Goal: Information Seeking & Learning: Learn about a topic

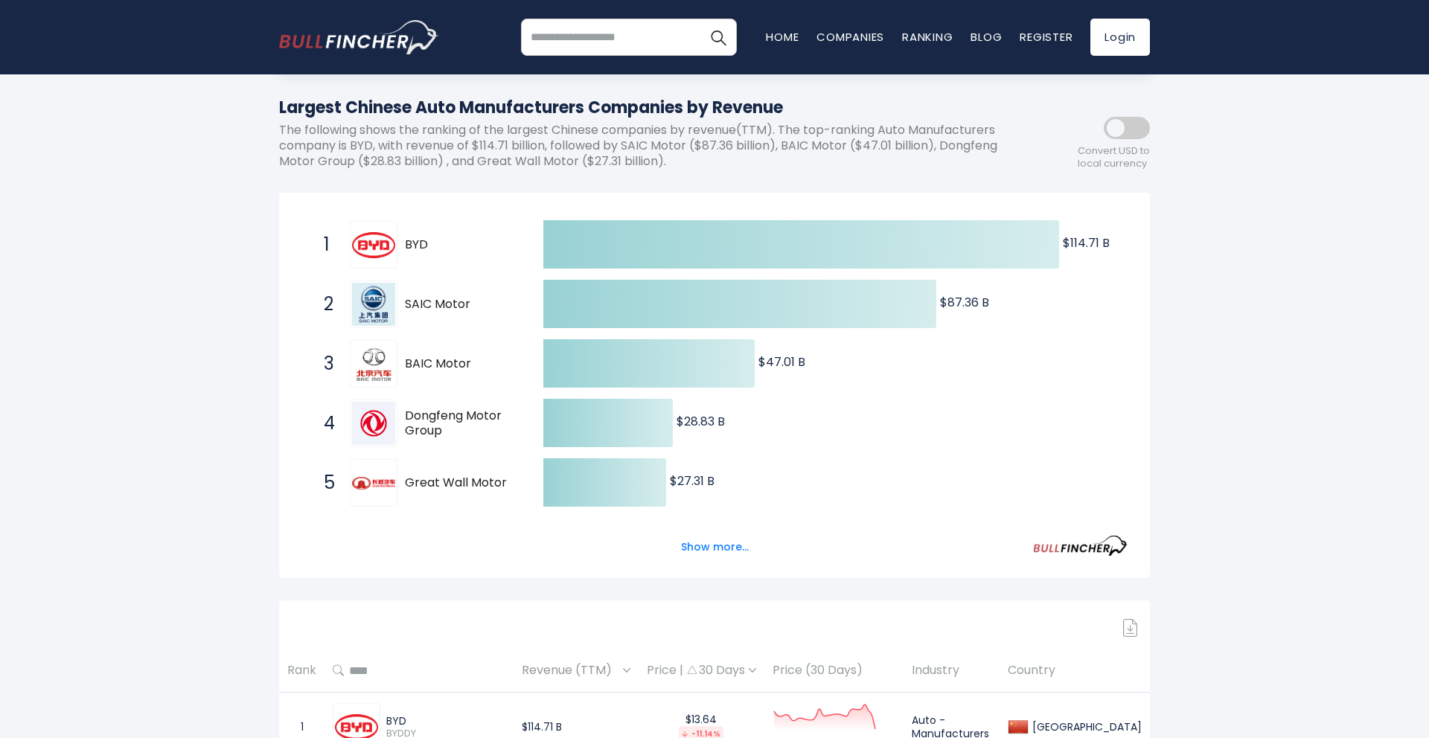
scroll to position [148, 0]
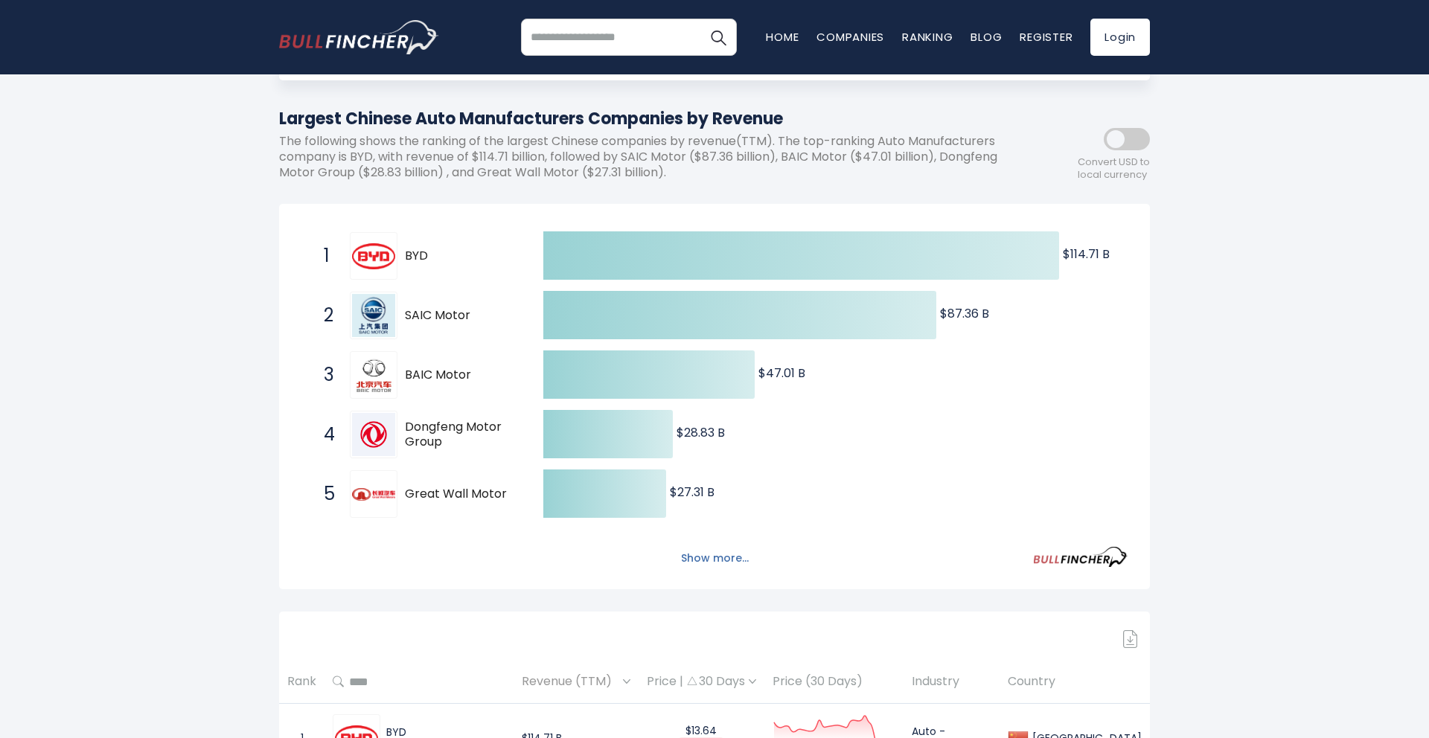
click at [696, 558] on button "Show more..." at bounding box center [715, 558] width 86 height 25
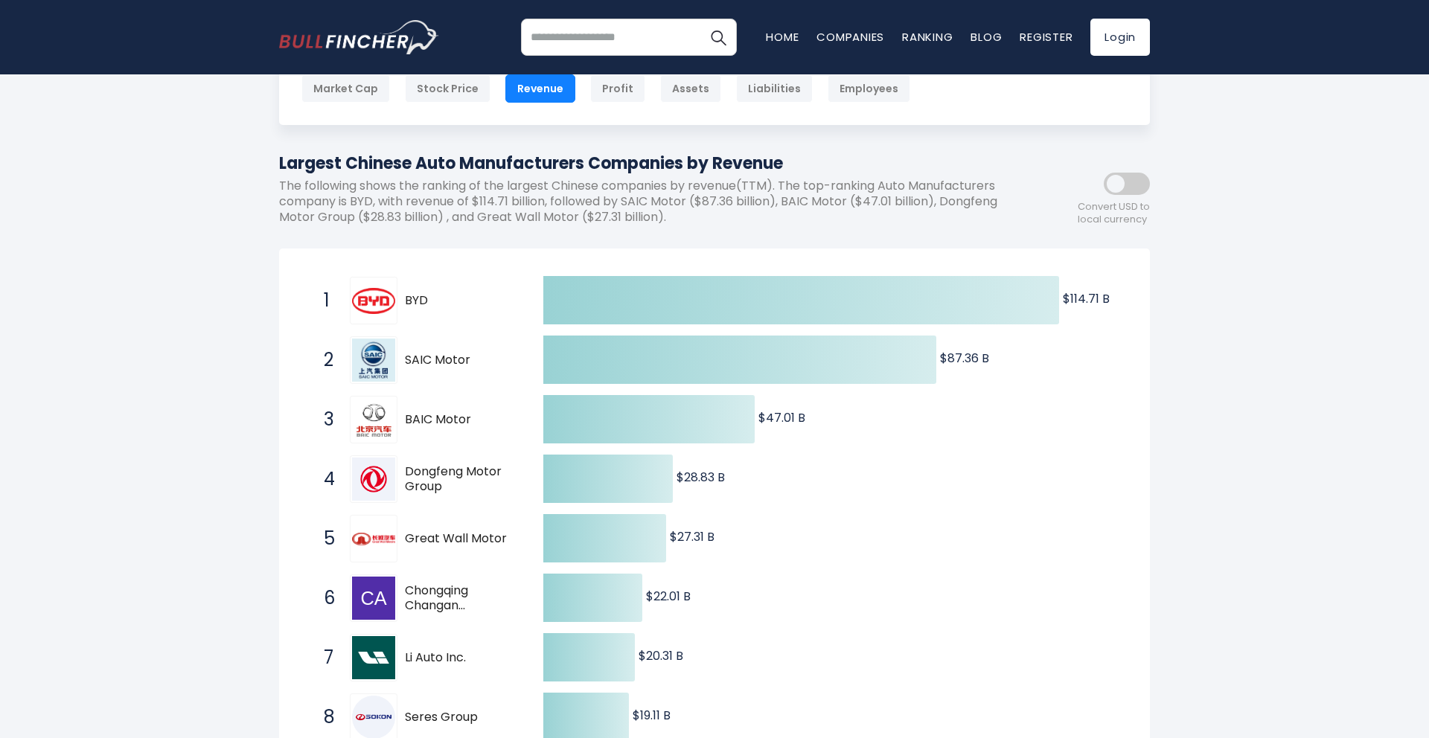
scroll to position [106, 0]
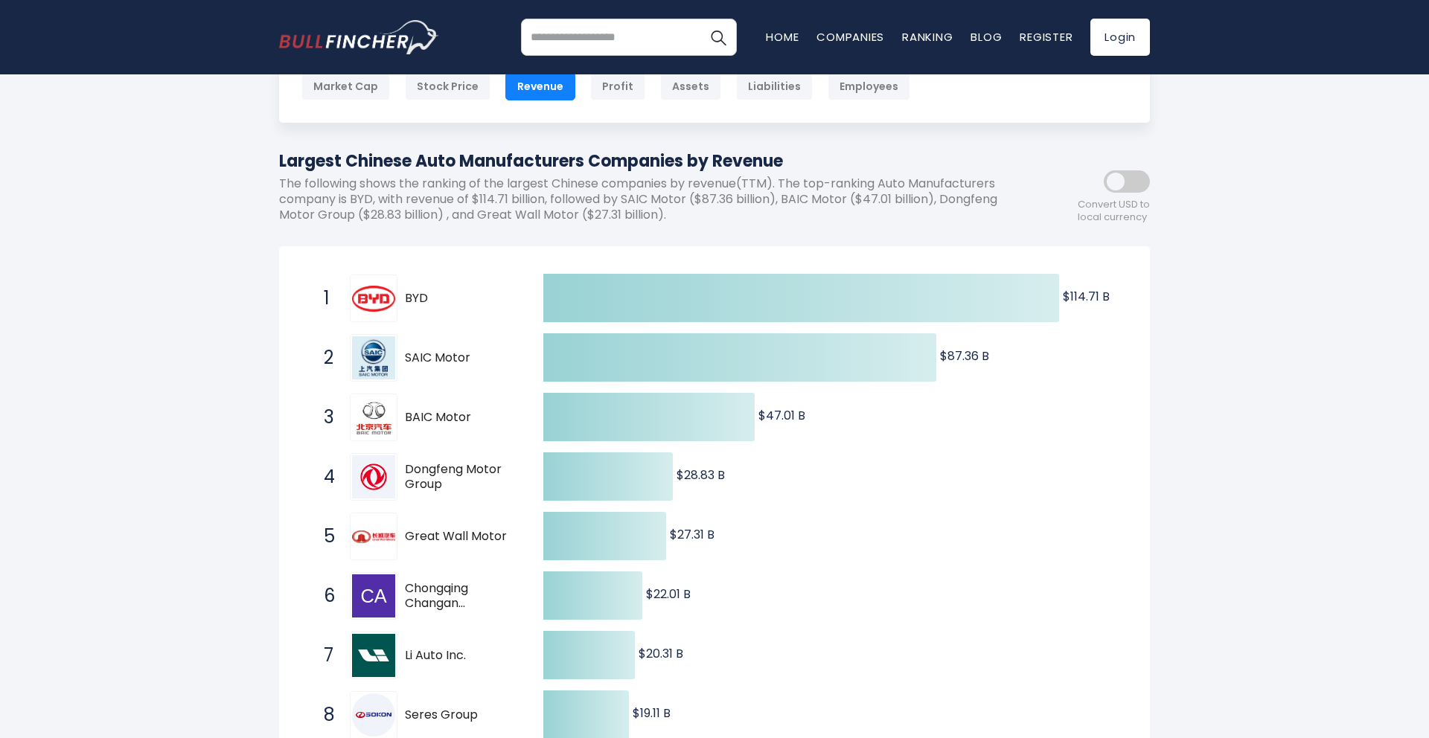
click at [1123, 182] on span at bounding box center [1127, 181] width 46 height 22
click at [1134, 176] on span at bounding box center [1127, 181] width 46 height 22
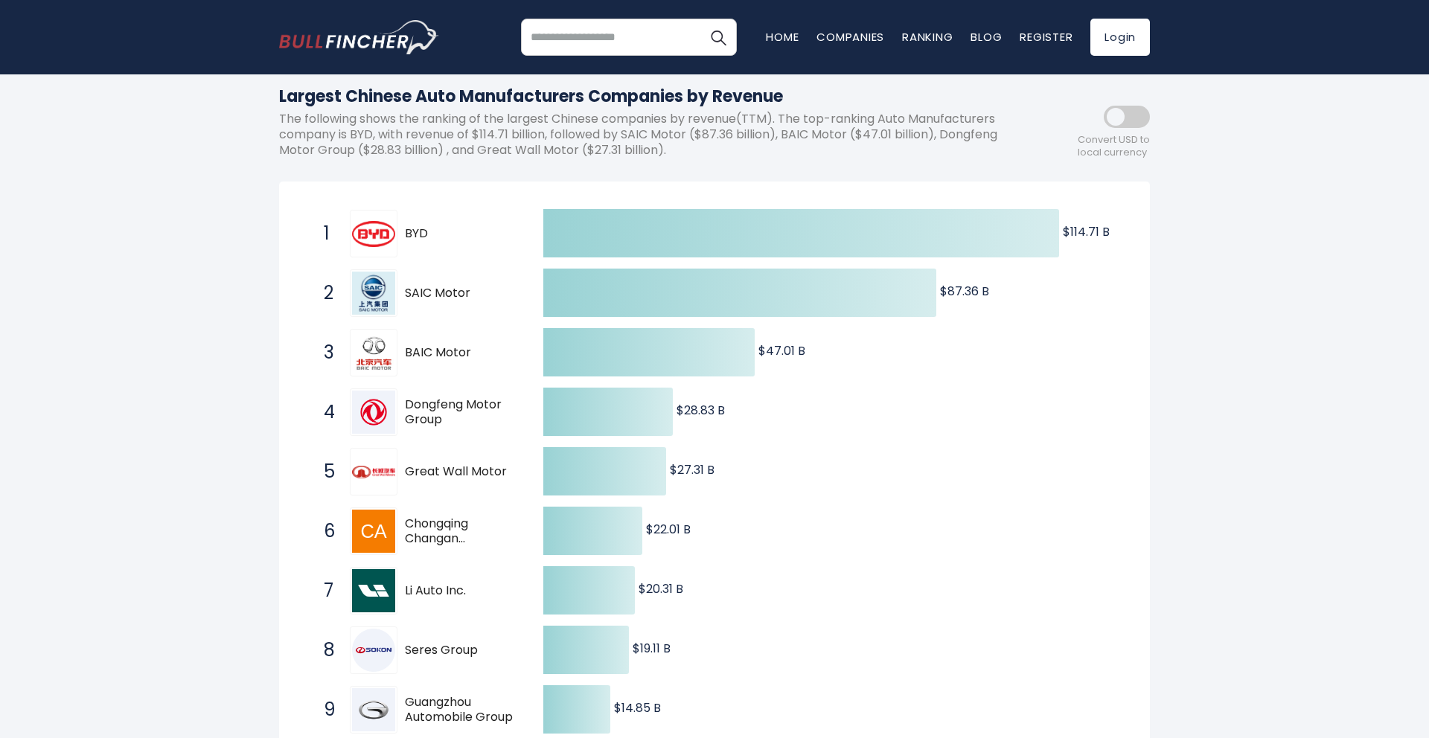
scroll to position [166, 0]
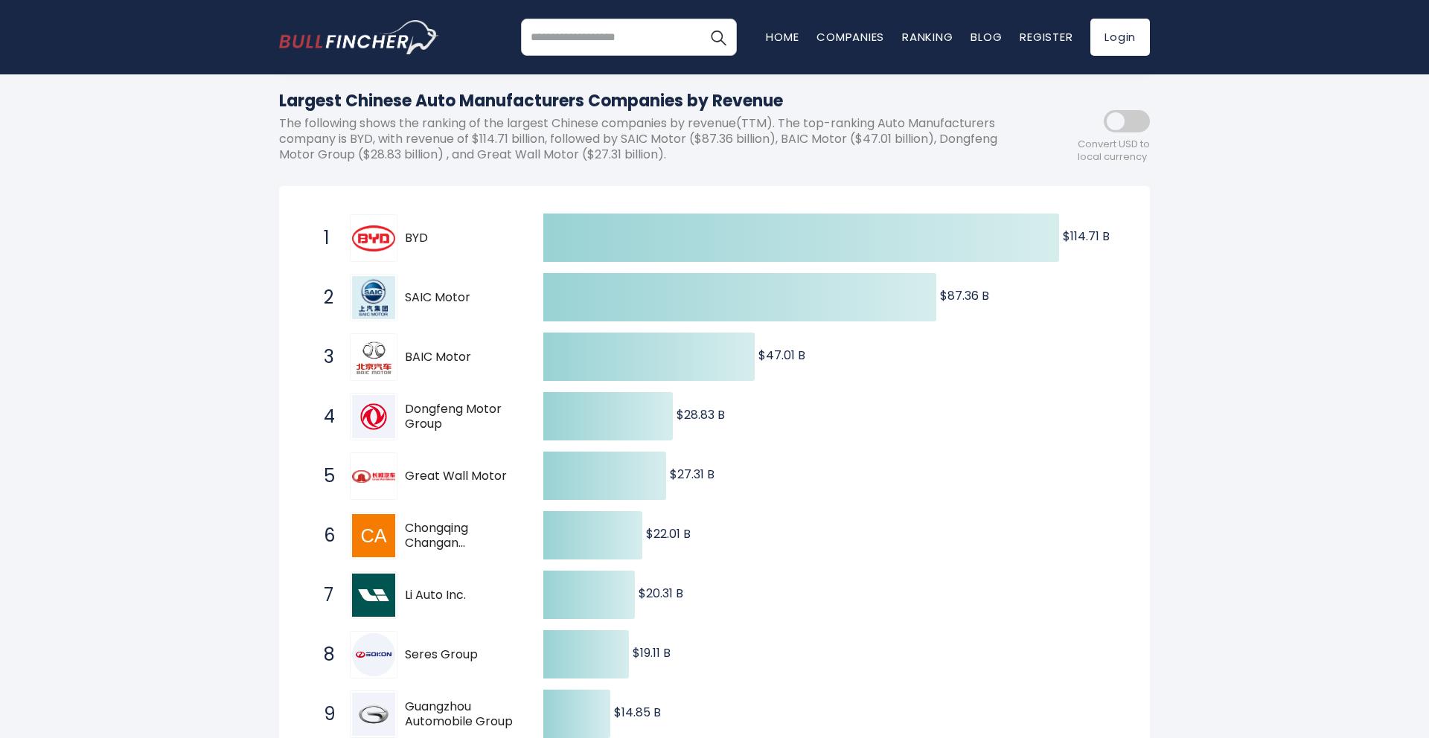
click at [806, 486] on icon "Created with Highcharts 12.1.2 $114.71 B ​ $114.71 B $87.36 B ​ $87.36 B $47.01…" at bounding box center [714, 506] width 826 height 596
drag, startPoint x: 806, startPoint y: 486, endPoint x: 743, endPoint y: 502, distance: 65.4
click at [743, 502] on icon "Created with Highcharts 12.1.2 $114.71 B ​ $114.71 B $87.36 B ​ $87.36 B $47.01…" at bounding box center [714, 506] width 826 height 596
click at [773, 476] on icon "Created with Highcharts 12.1.2 $114.71 B ​ $114.71 B $87.36 B ​ $87.36 B $47.01…" at bounding box center [714, 506] width 826 height 596
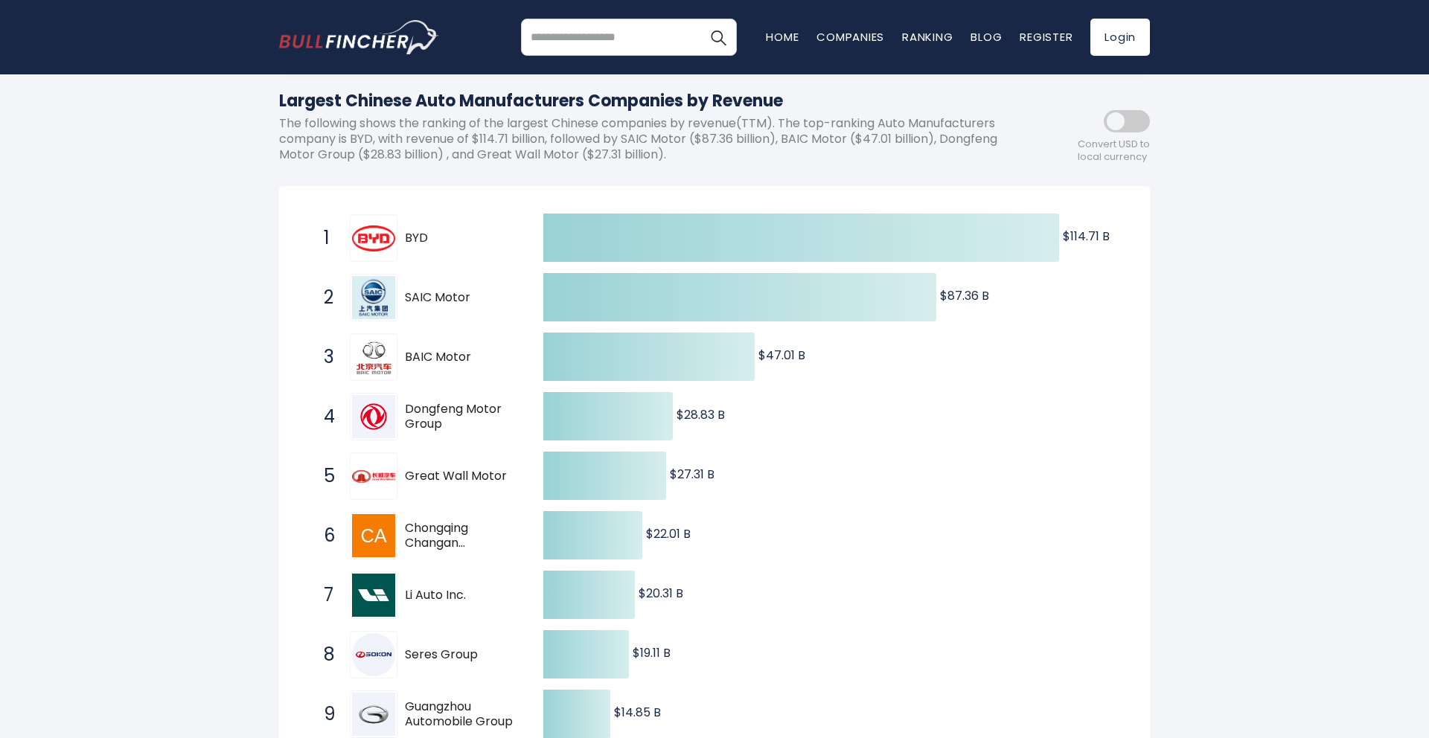
drag, startPoint x: 1261, startPoint y: 493, endPoint x: 1232, endPoint y: 500, distance: 30.0
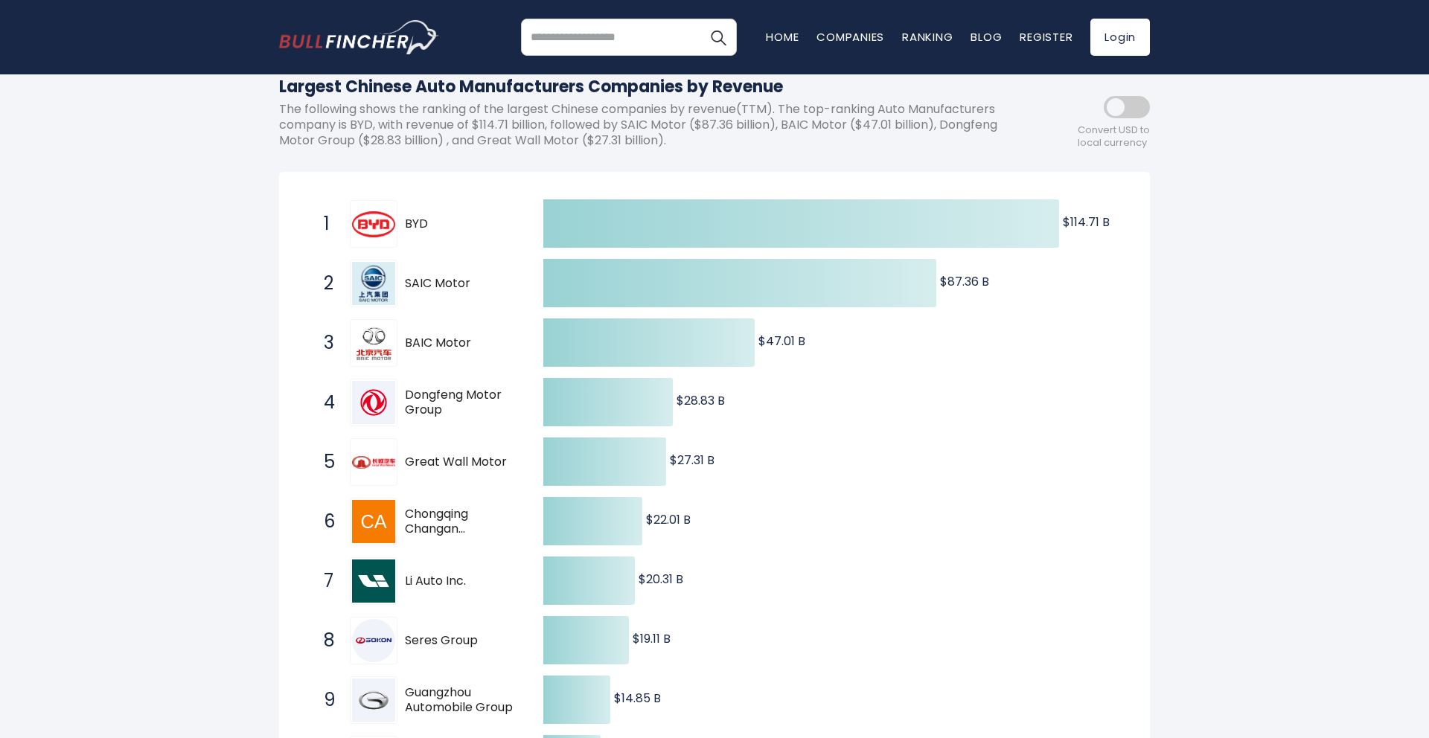
scroll to position [181, 0]
drag, startPoint x: 744, startPoint y: 494, endPoint x: 713, endPoint y: 511, distance: 35.6
click at [713, 511] on icon "Created with Highcharts 12.1.2 $114.71 B ​ $114.71 B $87.36 B ​ $87.36 B $47.01…" at bounding box center [714, 492] width 826 height 596
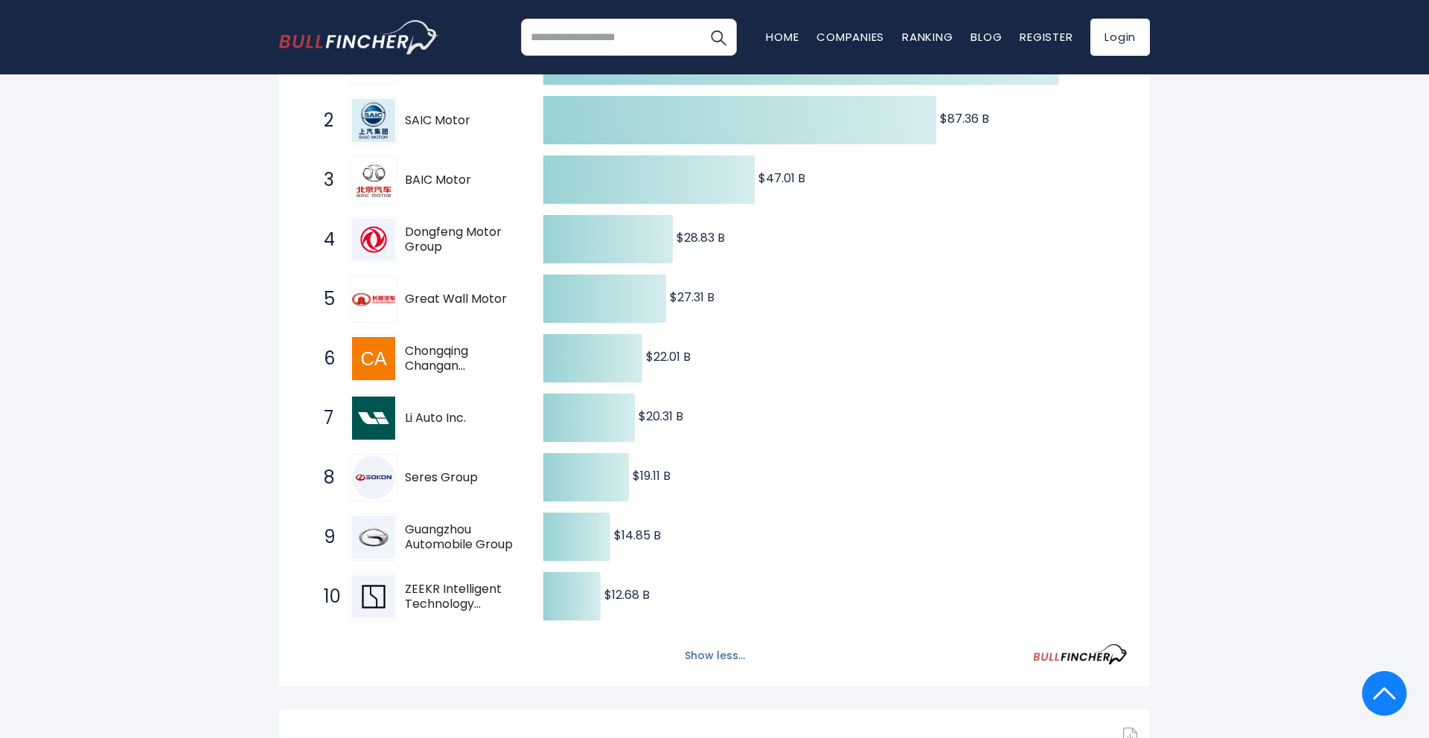
scroll to position [0, 0]
